Goal: Use online tool/utility: Utilize a website feature to perform a specific function

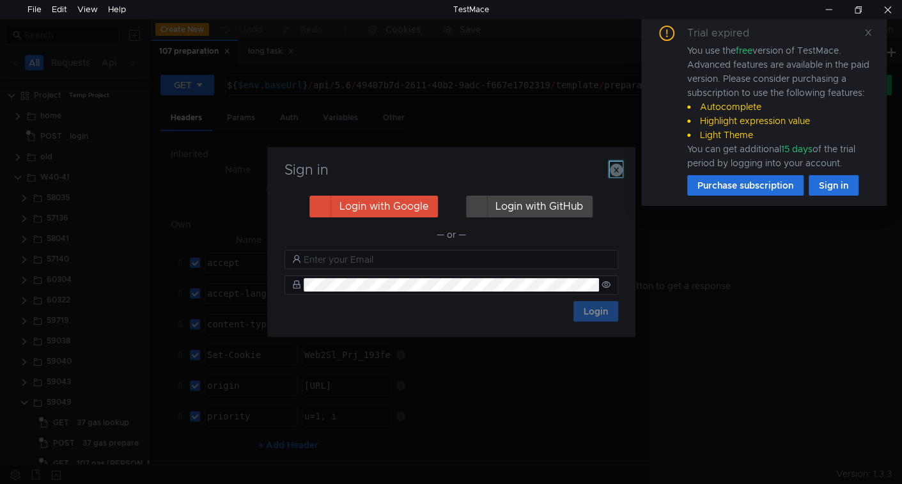
click at [617, 172] on icon "button" at bounding box center [616, 170] width 13 height 13
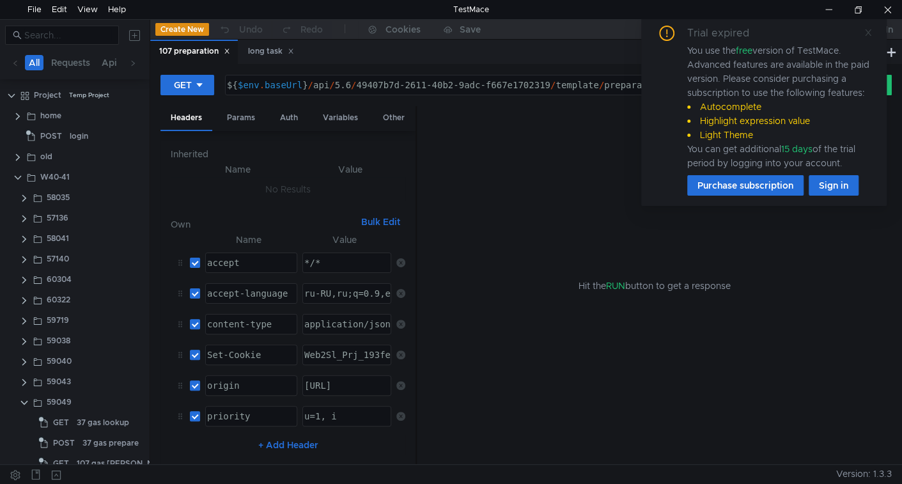
click at [868, 28] on icon at bounding box center [868, 32] width 9 height 9
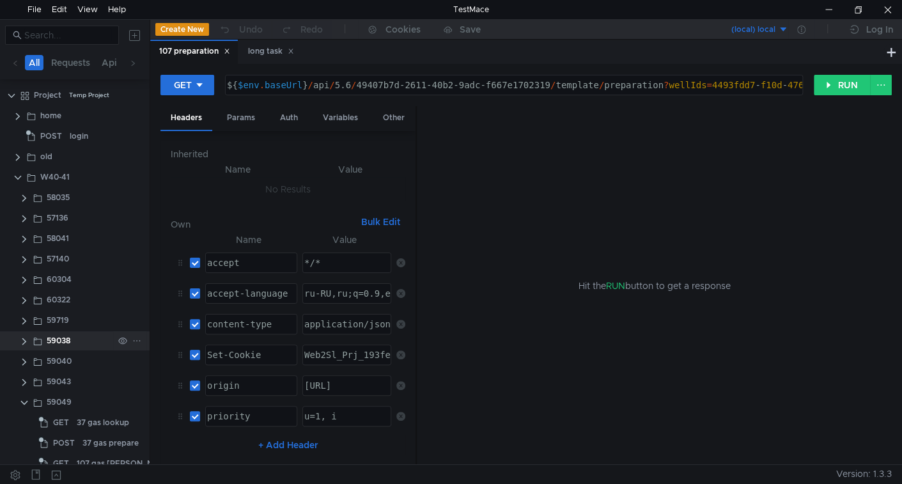
scroll to position [55, 0]
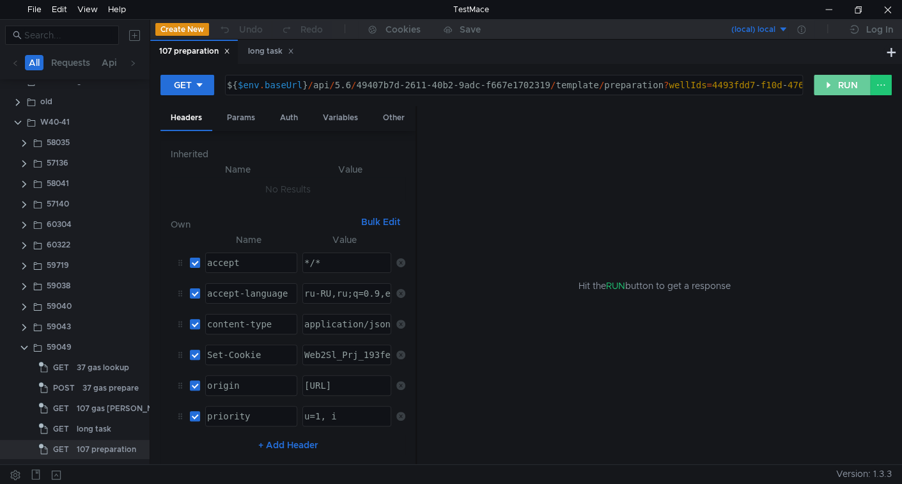
click at [824, 86] on button "RUN" at bounding box center [842, 85] width 57 height 20
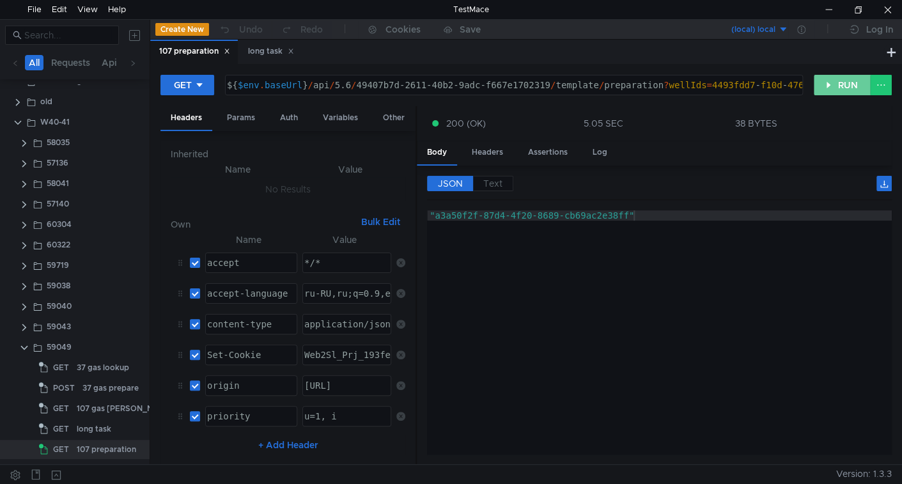
click at [838, 86] on button "RUN" at bounding box center [842, 85] width 57 height 20
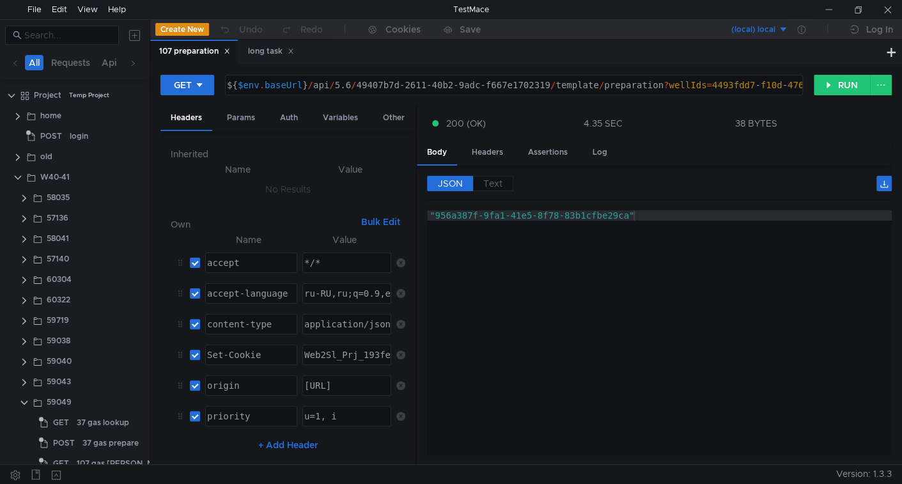
scroll to position [55, 0]
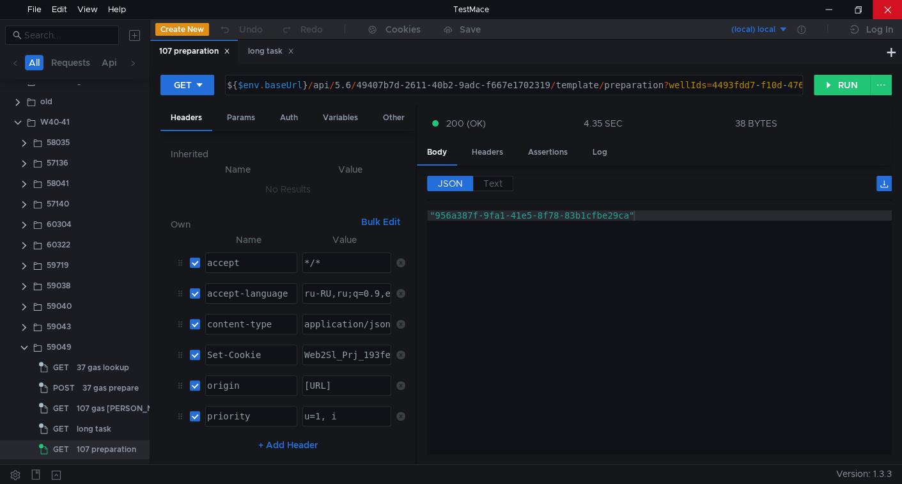
click at [891, 10] on div at bounding box center [887, 9] width 29 height 19
